Goal: Information Seeking & Learning: Learn about a topic

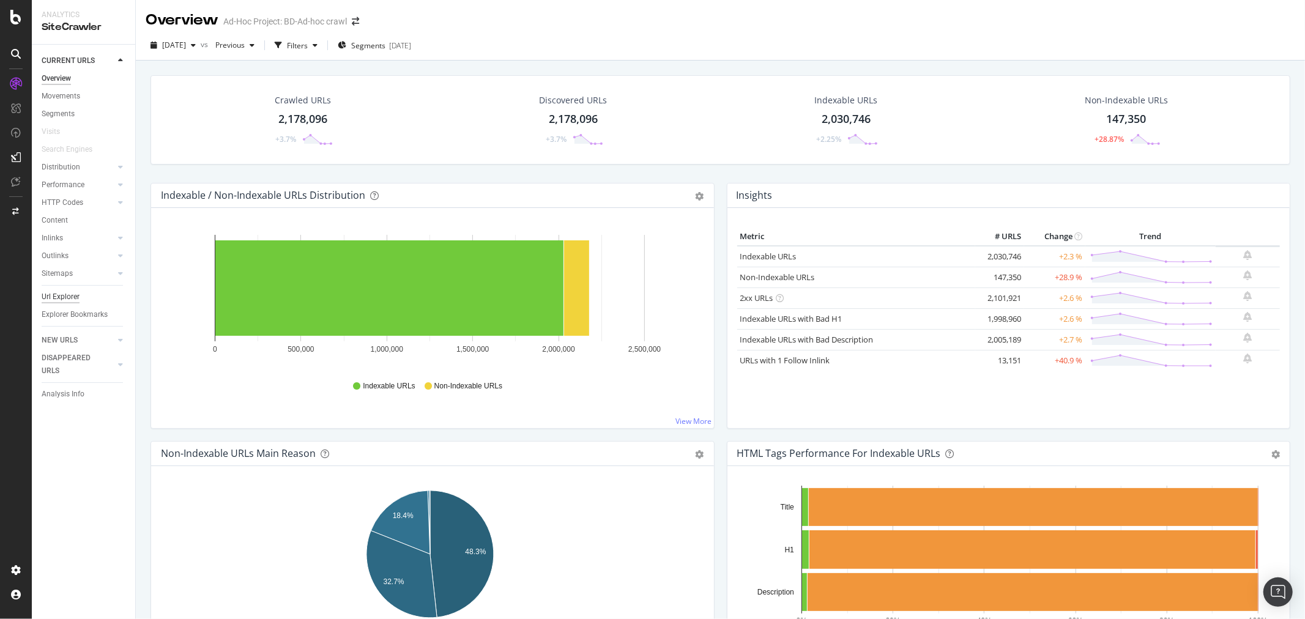
click at [60, 293] on div "Url Explorer" at bounding box center [61, 297] width 38 height 13
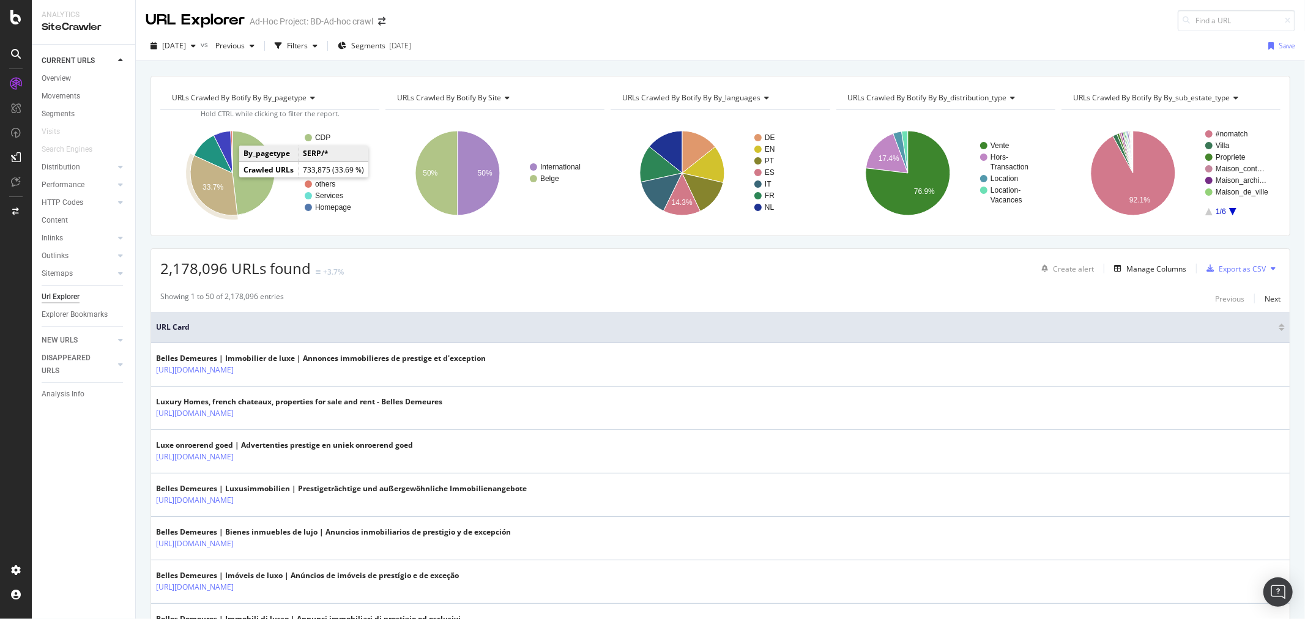
click at [218, 183] on text "33.7%" at bounding box center [213, 187] width 21 height 9
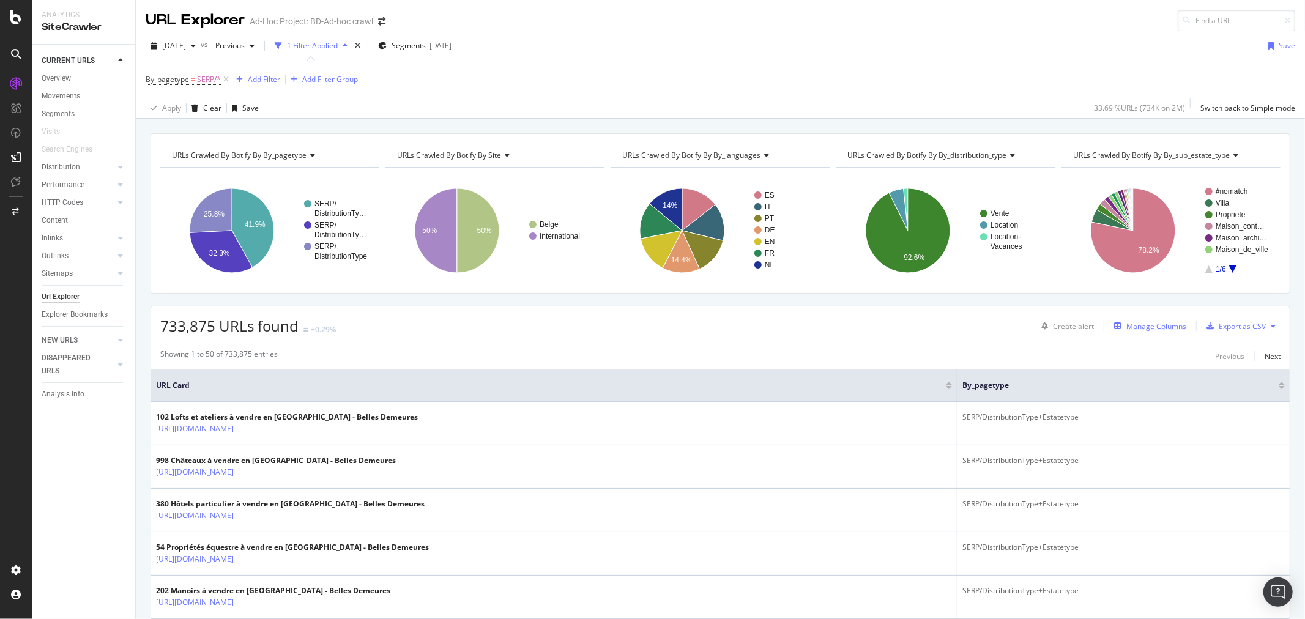
click at [1151, 327] on div "Manage Columns" at bounding box center [1157, 326] width 60 height 10
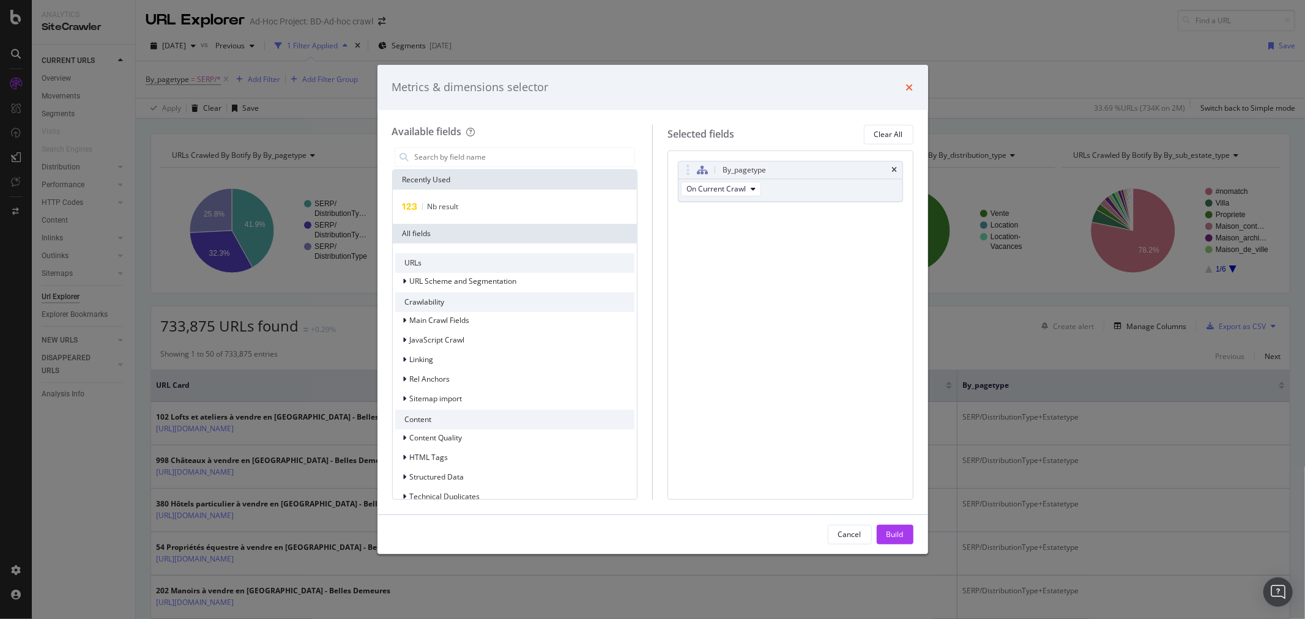
click at [907, 87] on icon "times" at bounding box center [909, 88] width 7 height 10
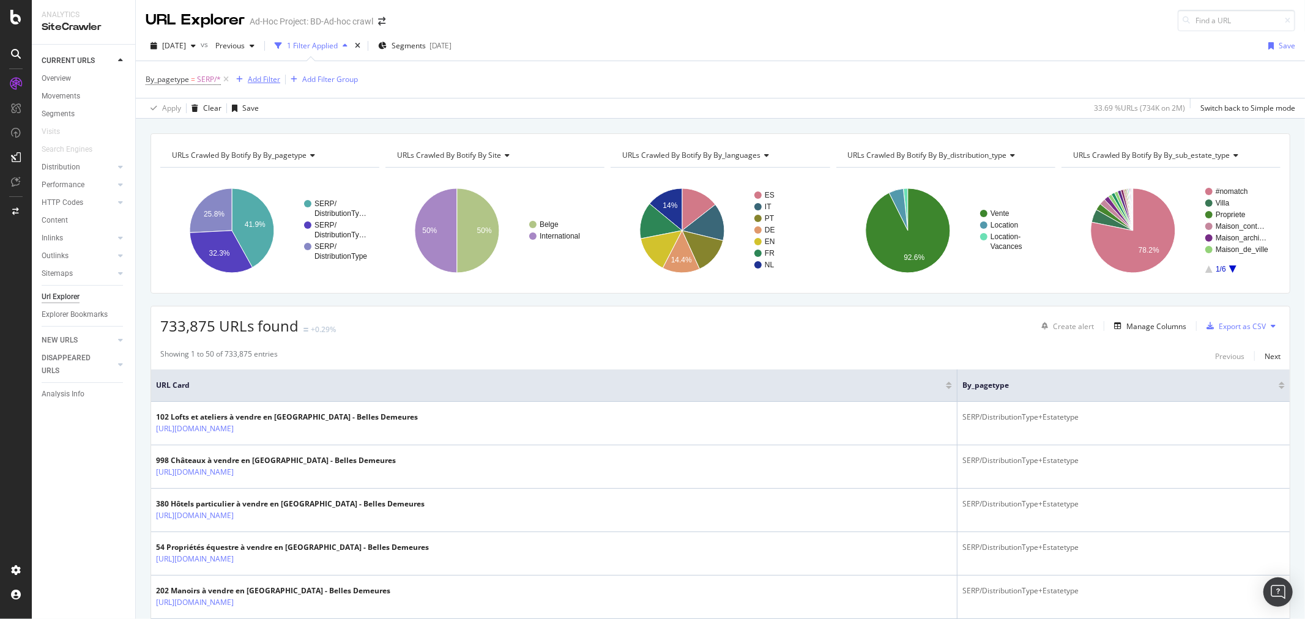
click at [270, 82] on div "Add Filter" at bounding box center [264, 79] width 32 height 10
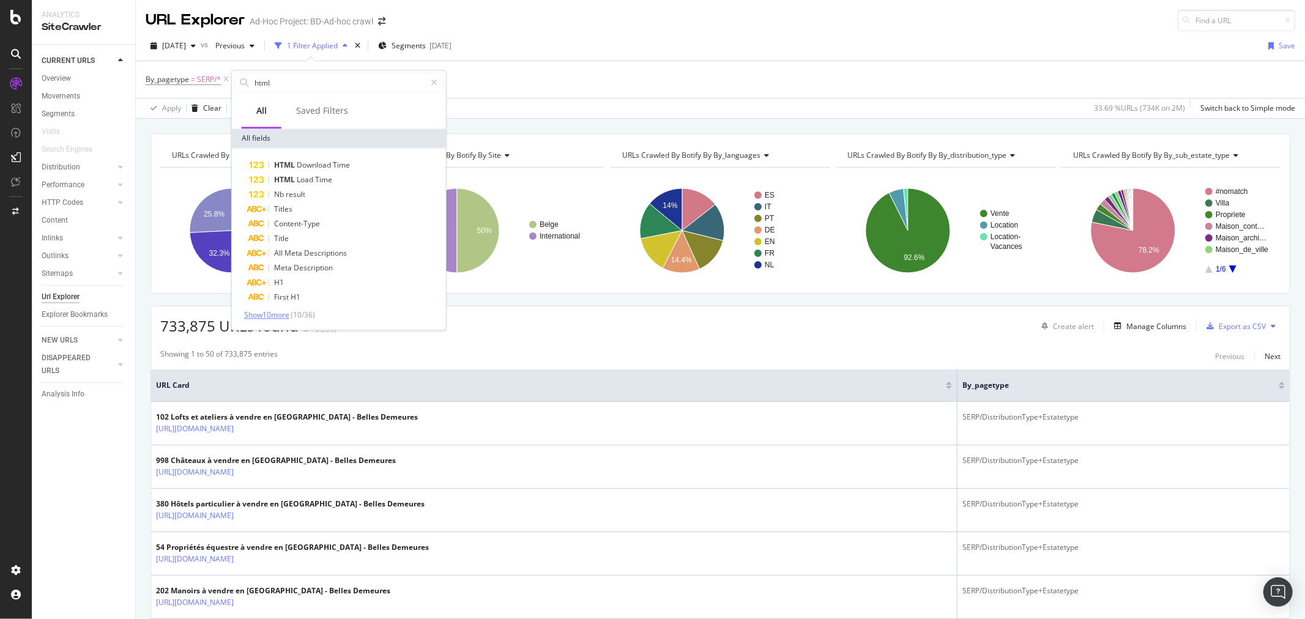
type input "html"
click at [267, 315] on span "Show 10 more" at bounding box center [266, 315] width 45 height 10
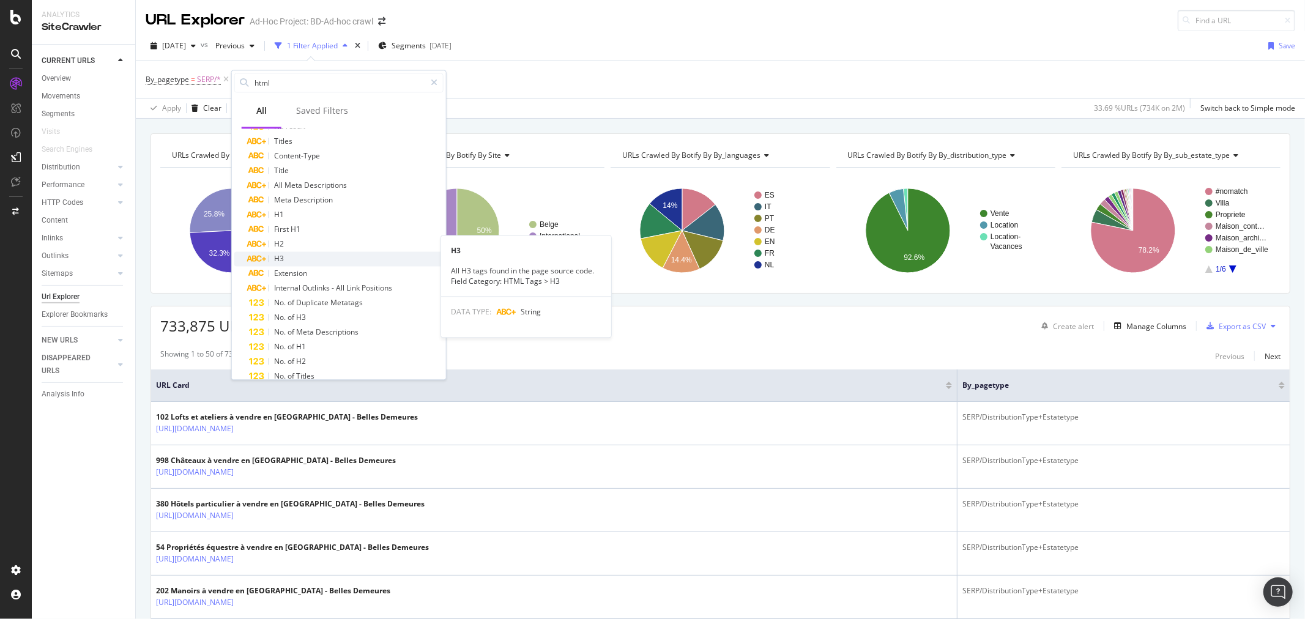
scroll to position [96, 0]
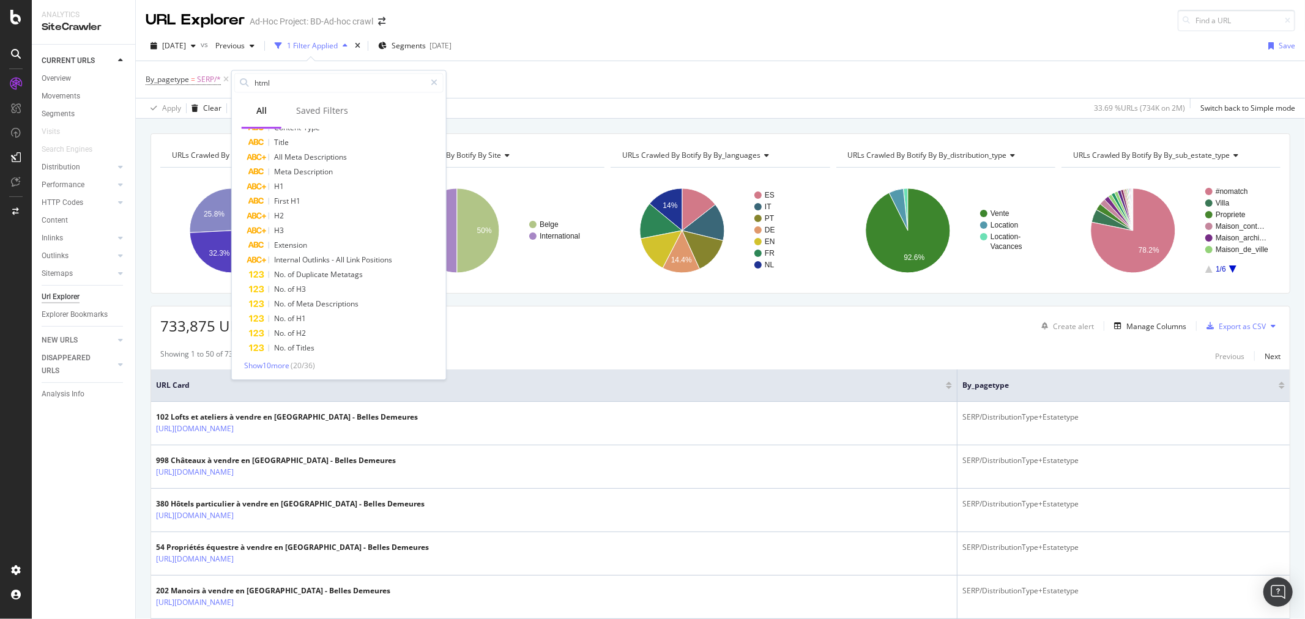
click at [310, 364] on span "( 20 / 36 )" at bounding box center [303, 365] width 24 height 10
click at [283, 364] on span "Show 10 more" at bounding box center [266, 365] width 45 height 10
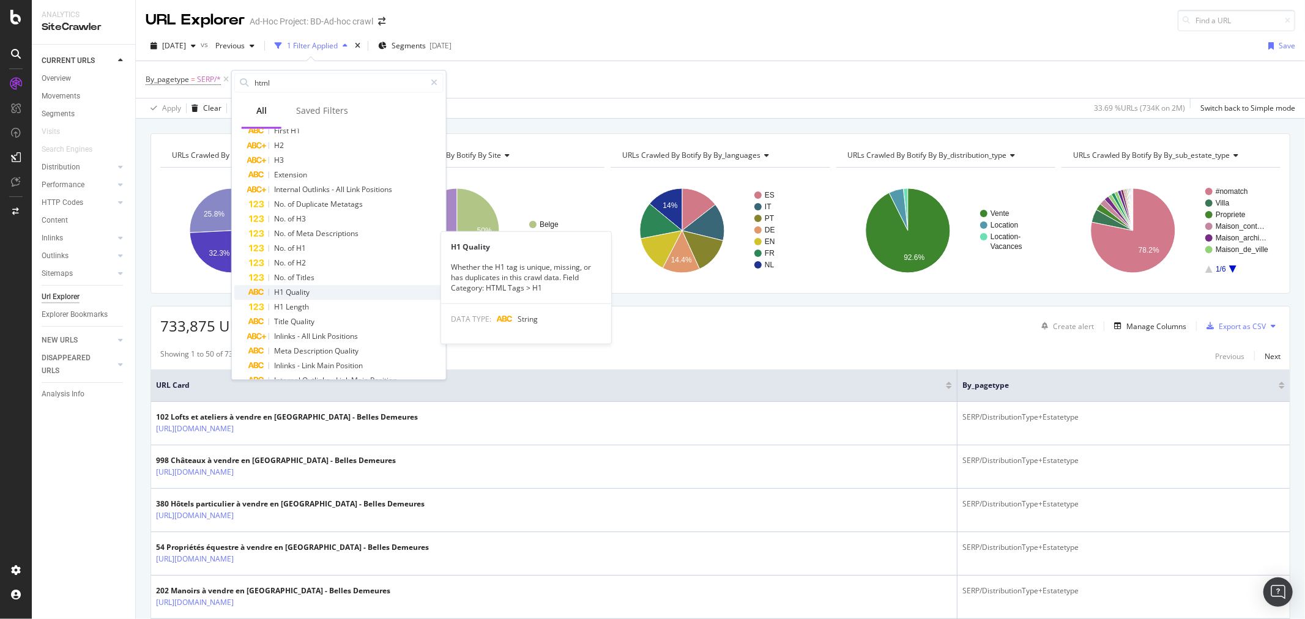
scroll to position [243, 0]
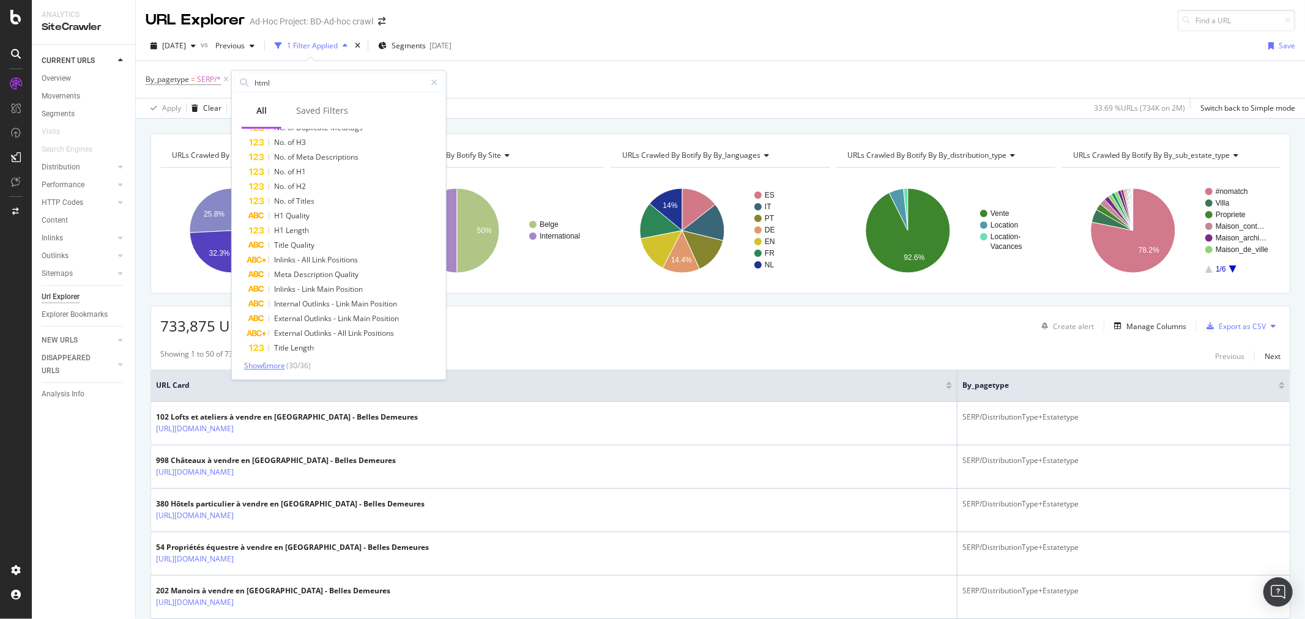
click at [279, 368] on span "Show 6 more" at bounding box center [264, 365] width 41 height 10
click at [279, 356] on div "HTML Download Time HTML Load Time Nb result Titles Content-Type Title All Meta …" at bounding box center [338, 135] width 209 height 441
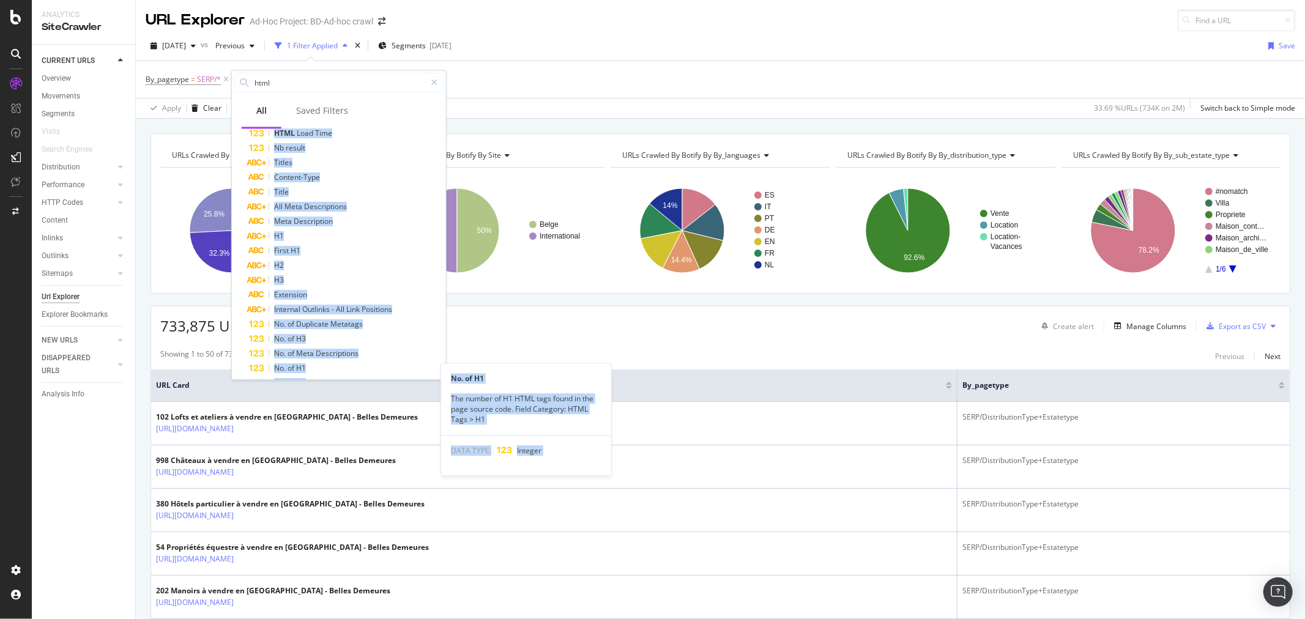
scroll to position [0, 0]
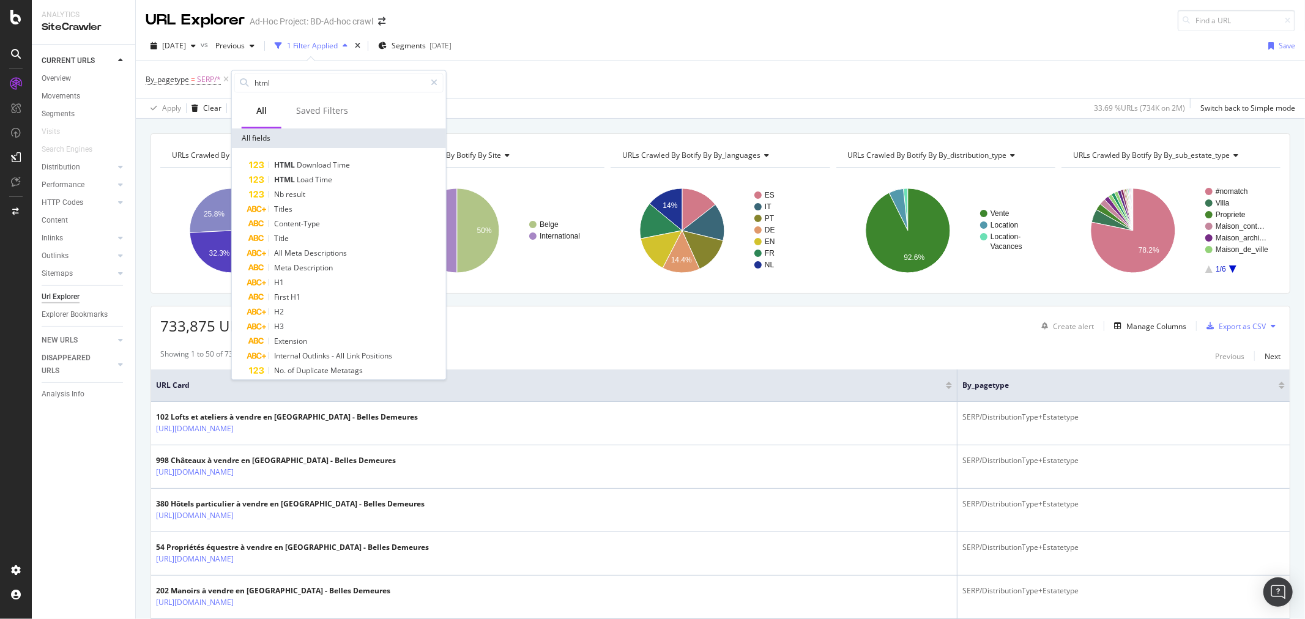
click at [267, 107] on div "All" at bounding box center [262, 112] width 40 height 34
click at [432, 83] on icon at bounding box center [434, 82] width 7 height 9
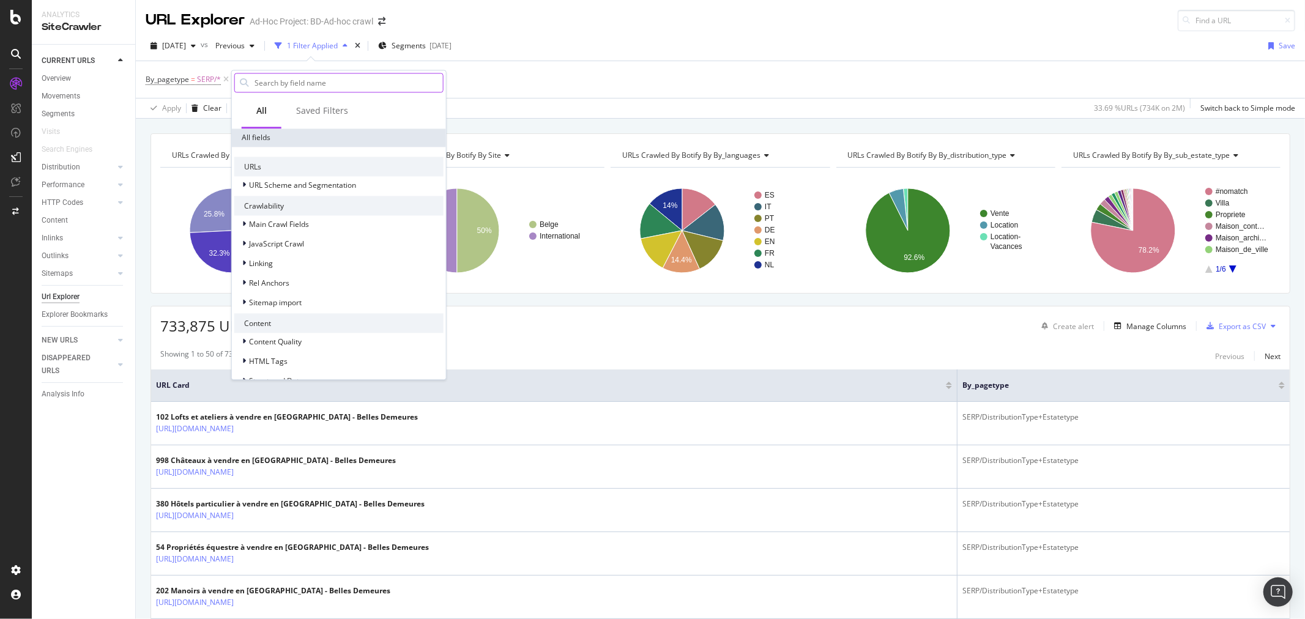
scroll to position [274, 0]
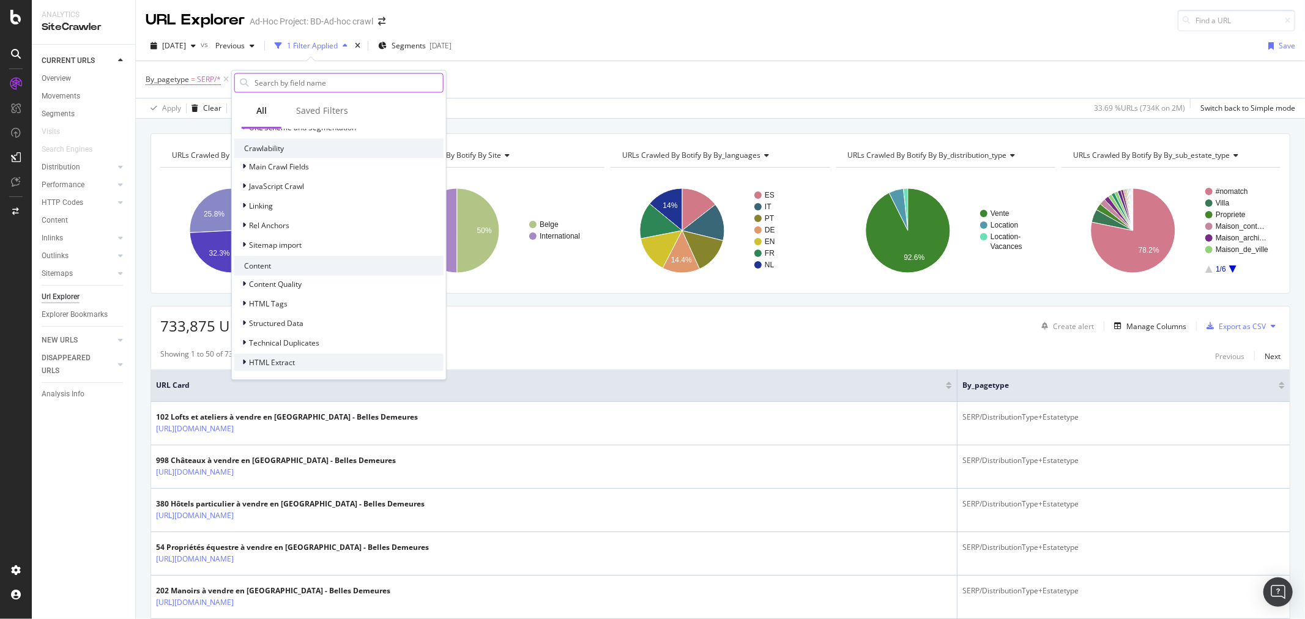
click at [304, 354] on div "HTML Extract" at bounding box center [338, 362] width 209 height 17
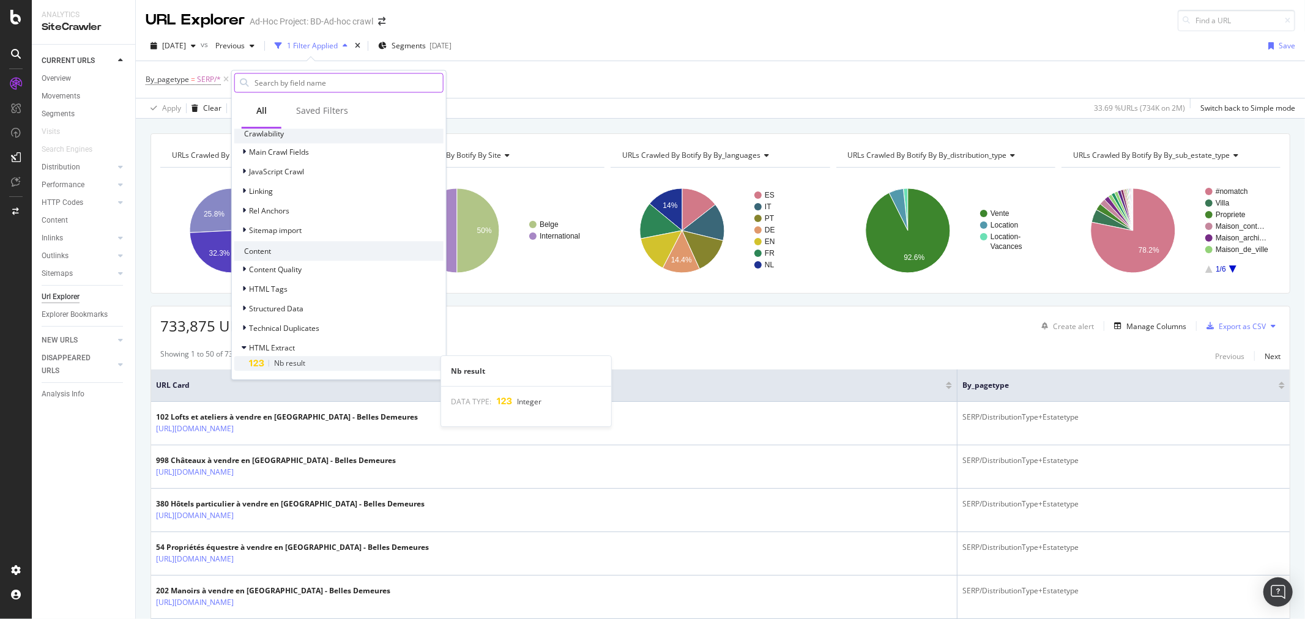
click at [313, 360] on div "Nb result" at bounding box center [346, 364] width 195 height 15
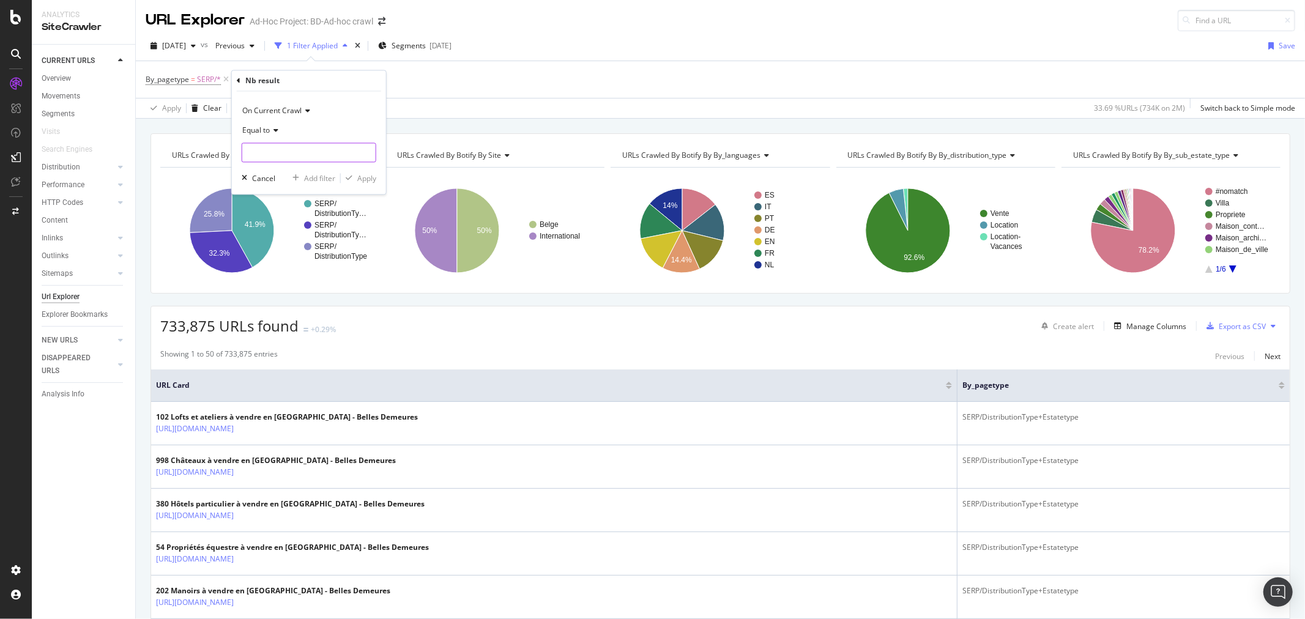
click at [318, 162] on input "number" at bounding box center [309, 153] width 135 height 20
type input "0"
click at [365, 174] on div "Apply" at bounding box center [366, 178] width 19 height 10
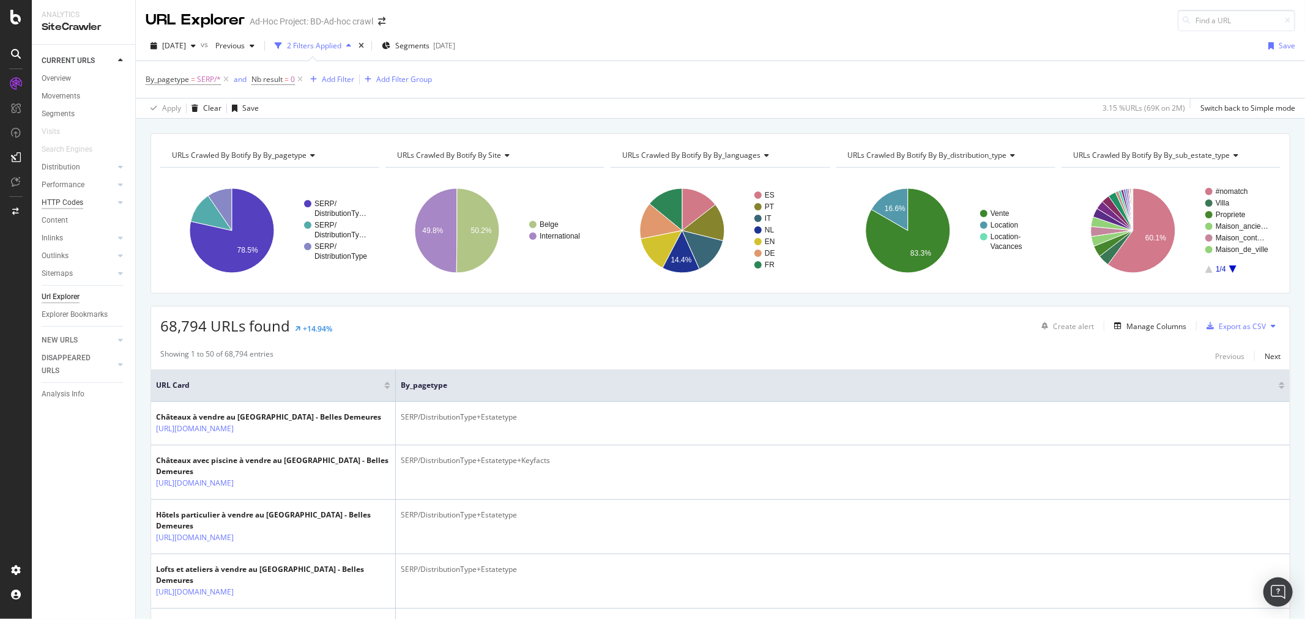
click at [54, 203] on div "HTTP Codes" at bounding box center [63, 202] width 42 height 13
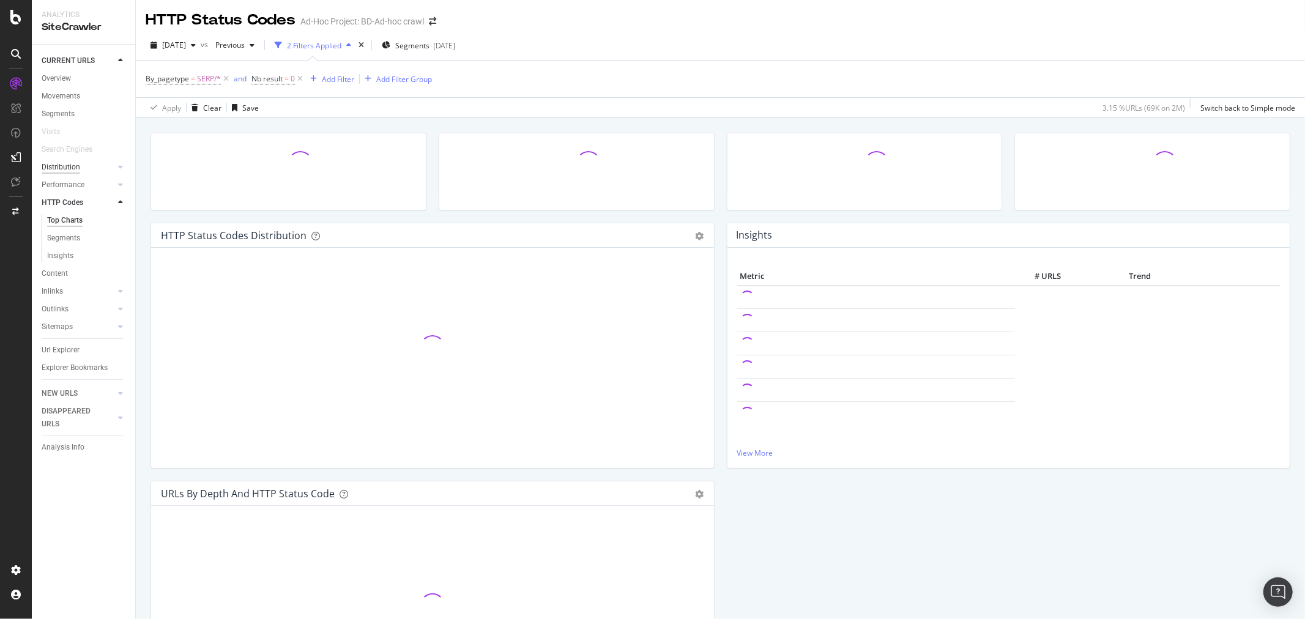
click at [54, 168] on div "Distribution" at bounding box center [61, 167] width 39 height 13
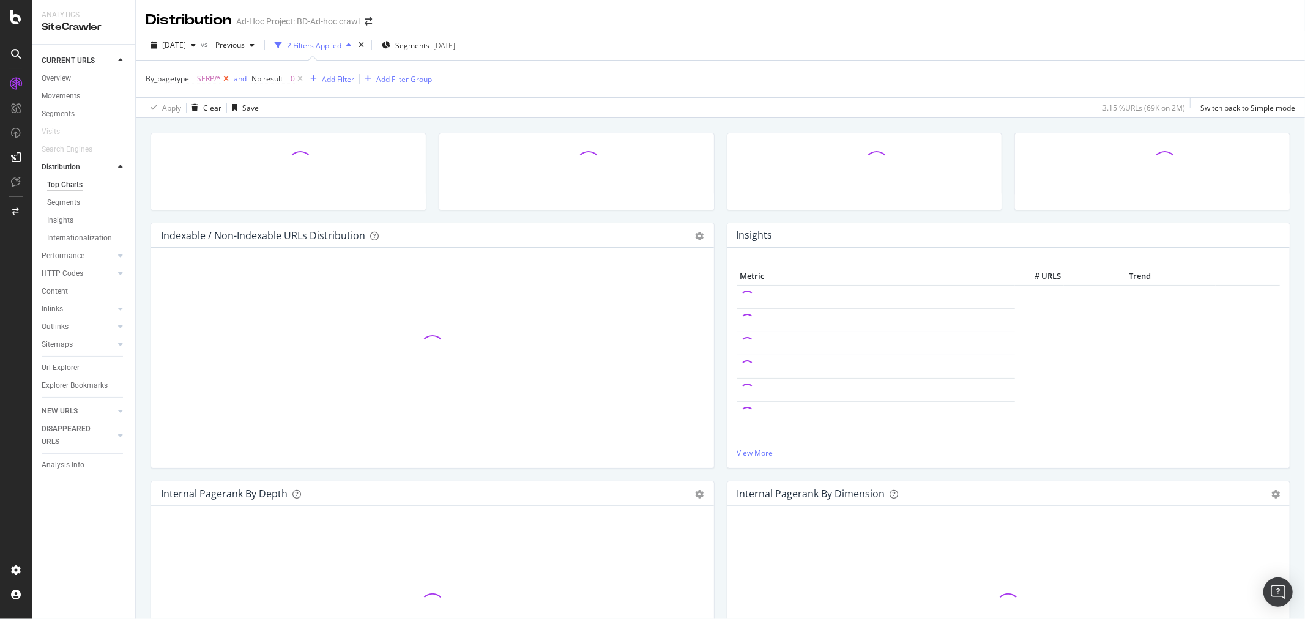
click at [227, 81] on icon at bounding box center [226, 79] width 10 height 12
click at [200, 80] on div "button" at bounding box center [208, 78] width 17 height 7
click at [58, 289] on div "Content" at bounding box center [55, 291] width 26 height 13
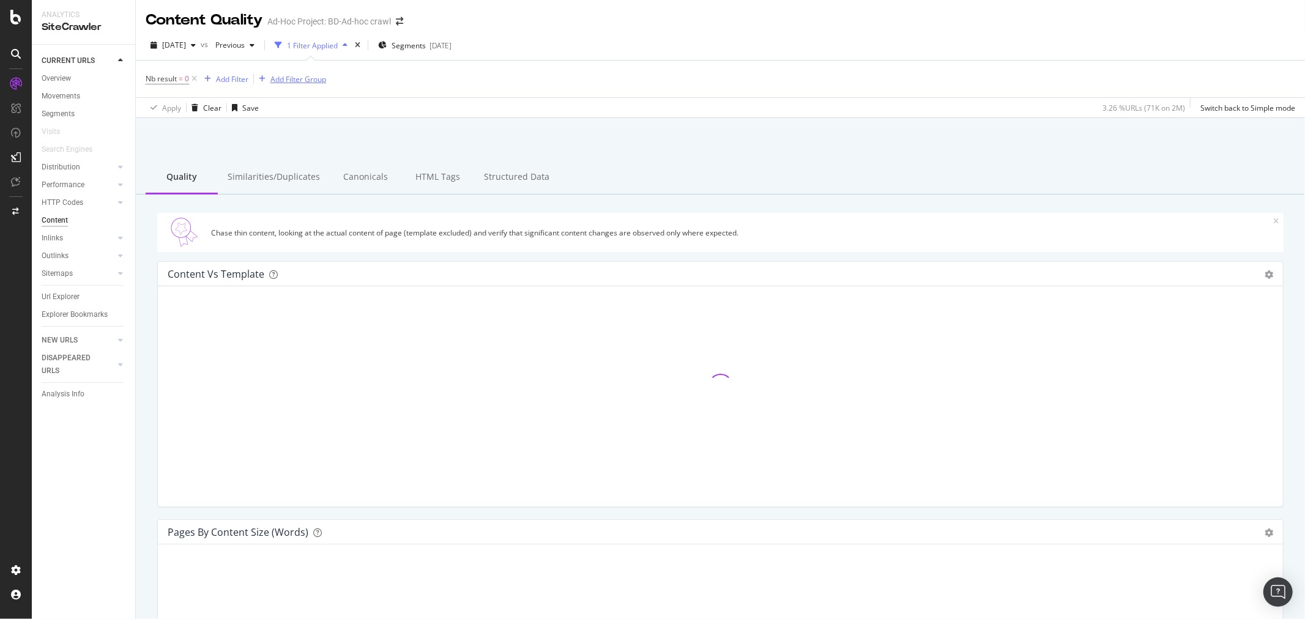
click at [196, 78] on icon at bounding box center [194, 79] width 10 height 12
